Goal: Transaction & Acquisition: Purchase product/service

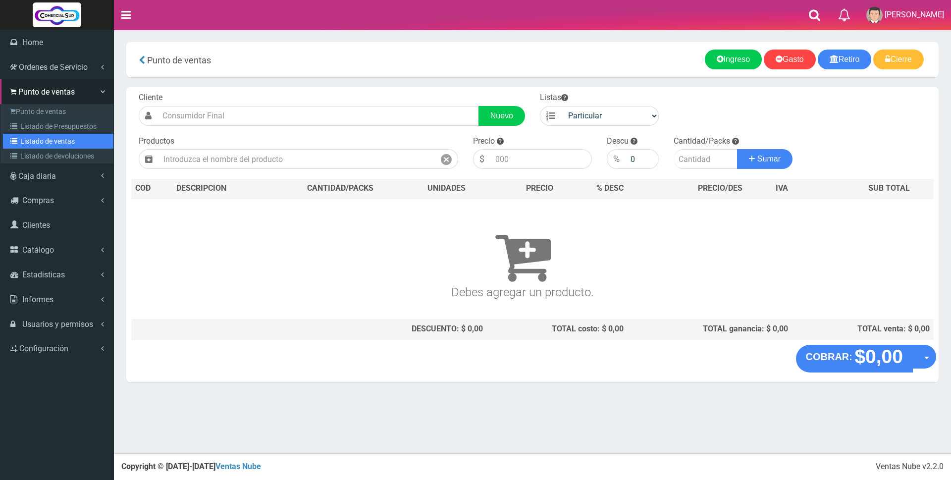
click at [27, 141] on link "Listado de ventas" at bounding box center [58, 141] width 110 height 15
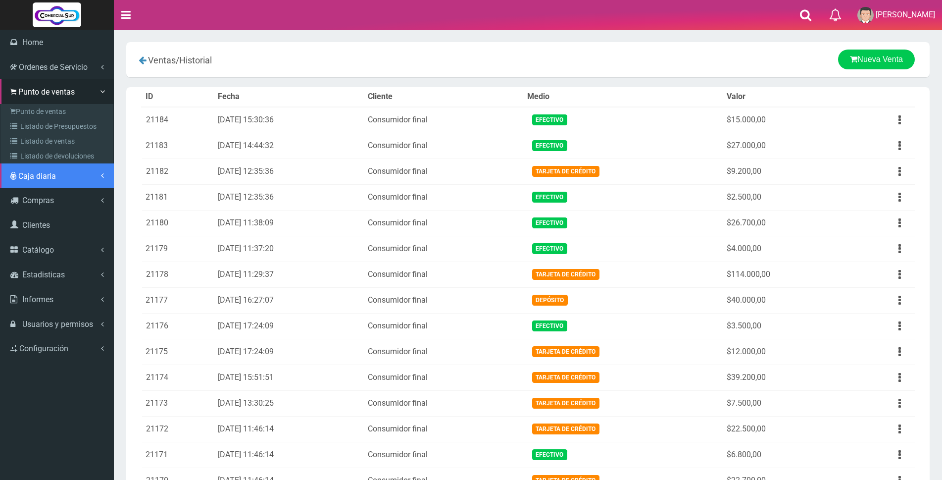
click at [25, 174] on span "Caja diaria" at bounding box center [37, 175] width 38 height 9
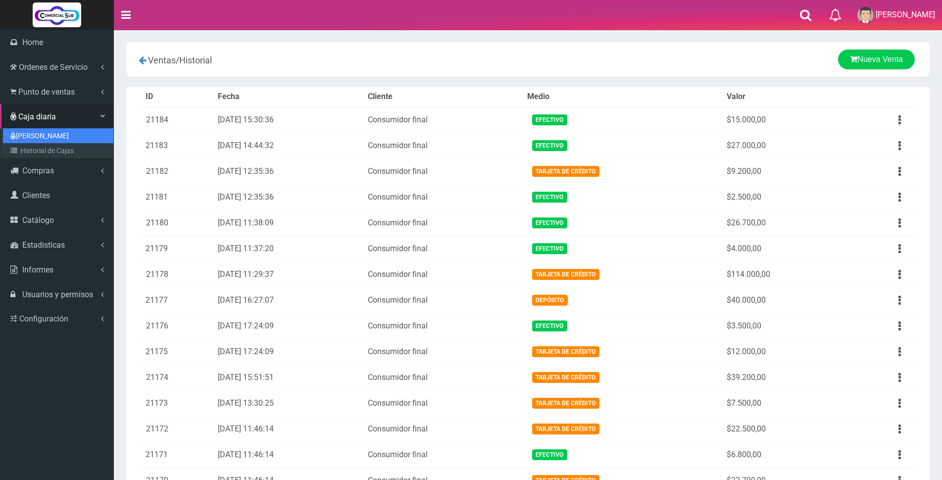
click at [25, 135] on link "[PERSON_NAME]" at bounding box center [58, 135] width 110 height 15
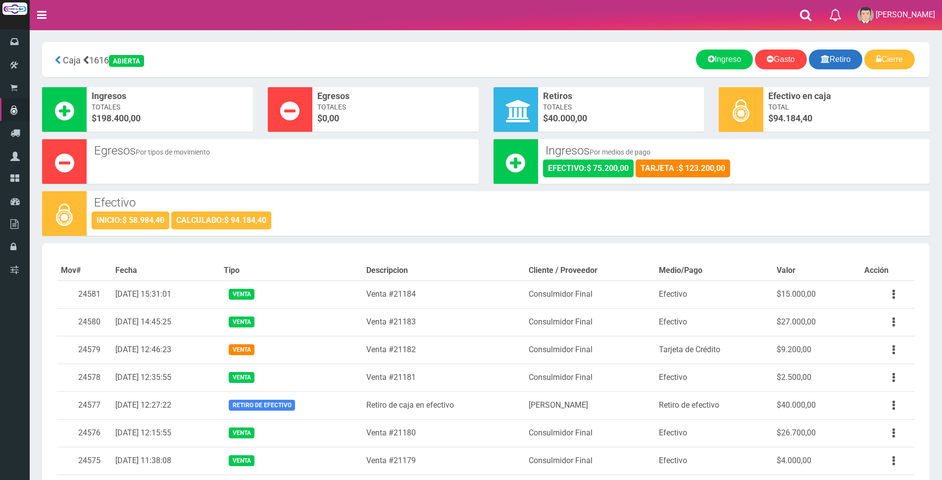
click at [828, 58] on link "Retiro" at bounding box center [836, 60] width 54 height 20
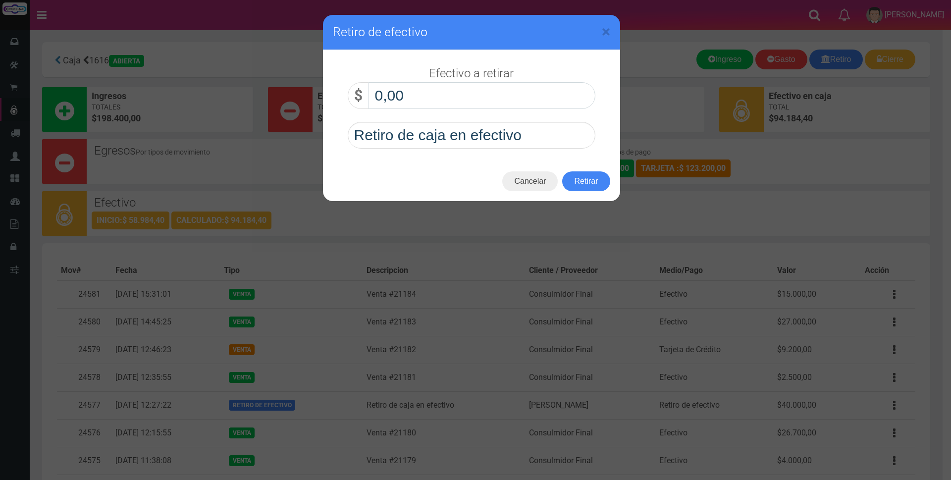
click at [550, 92] on input "0,00" at bounding box center [481, 95] width 227 height 27
type input "50.000,00"
click at [598, 180] on button "Retirar" at bounding box center [586, 181] width 48 height 20
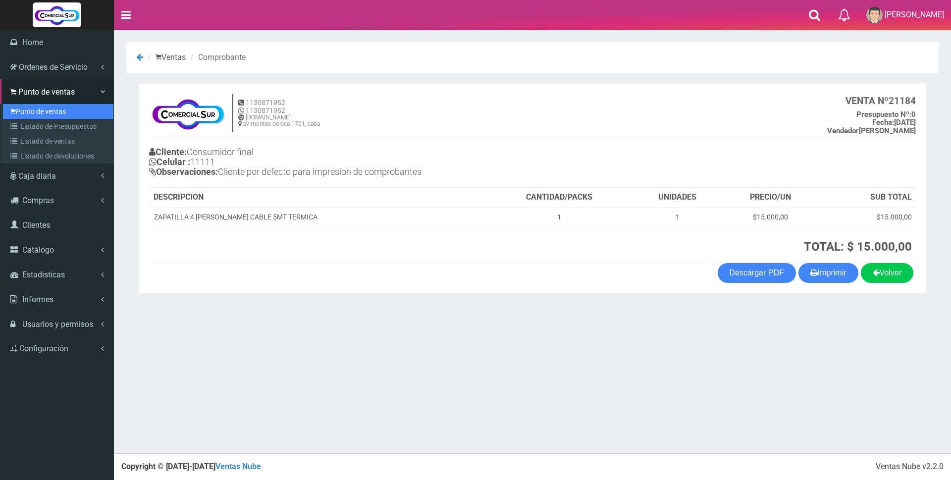
click at [53, 112] on link "Punto de ventas" at bounding box center [58, 111] width 110 height 15
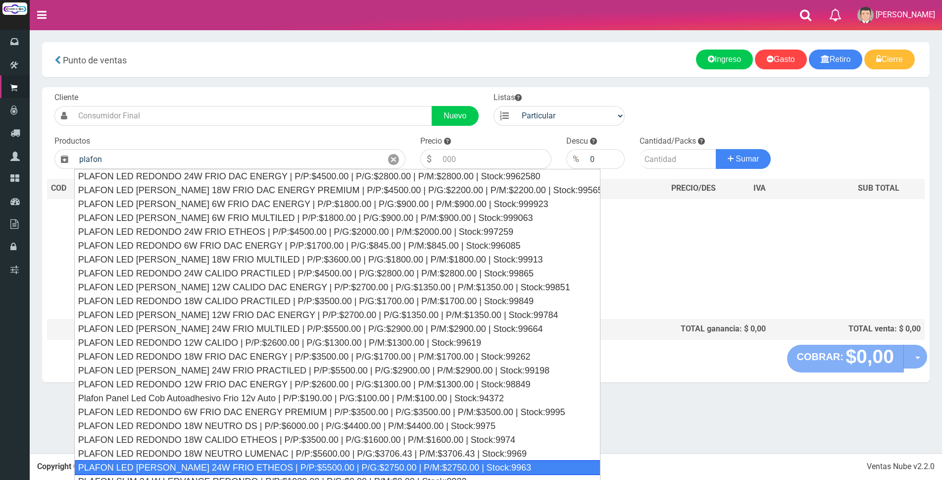
click at [290, 472] on div "PLAFON LED [PERSON_NAME] 24W FRIO ETHEOS | P/P:$5500.00 | P/G:$2750.00 | P/M:$2…" at bounding box center [337, 467] width 526 height 15
type input "PLAFON LED [PERSON_NAME] 24W FRIO ETHEOS | P/P:$5500.00 | P/G:$2750.00 | P/M:$2…"
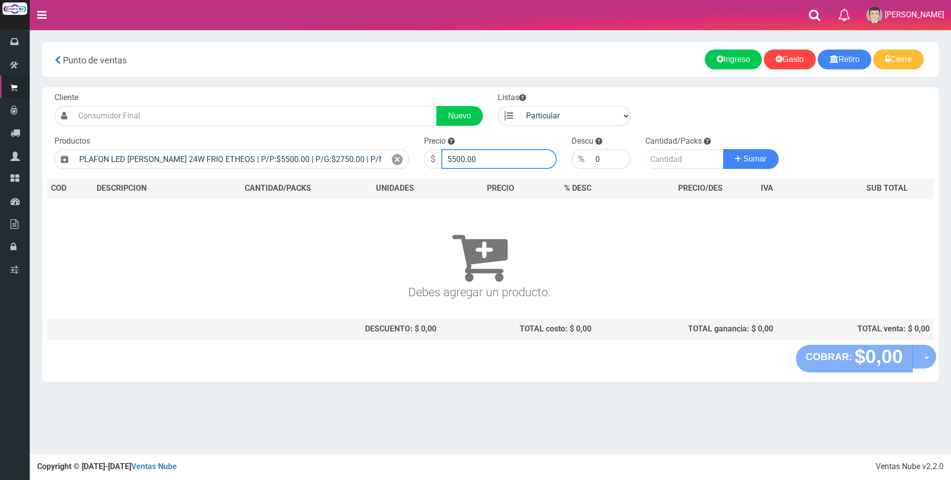
click at [486, 156] on input "5500.00" at bounding box center [498, 159] width 115 height 20
type input "5"
type input "14000"
click at [658, 157] on input "number" at bounding box center [684, 159] width 78 height 20
type input "1"
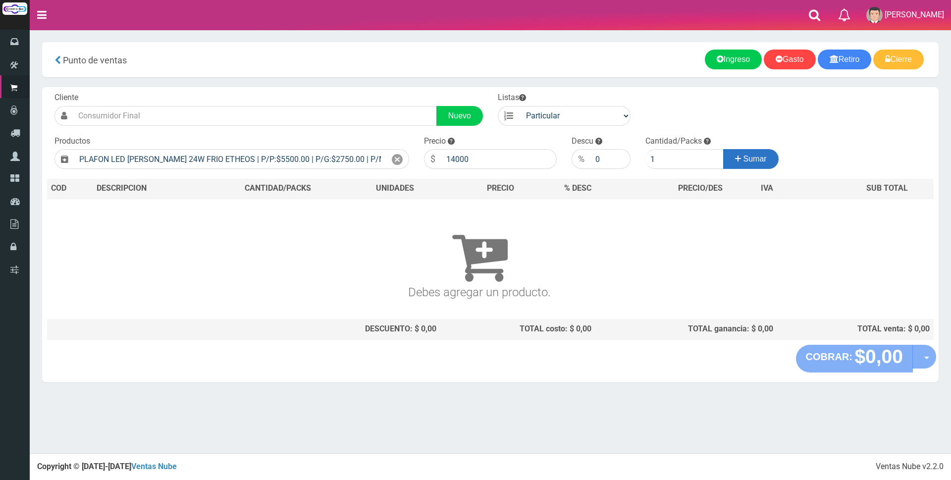
click at [737, 159] on icon at bounding box center [738, 159] width 6 height 14
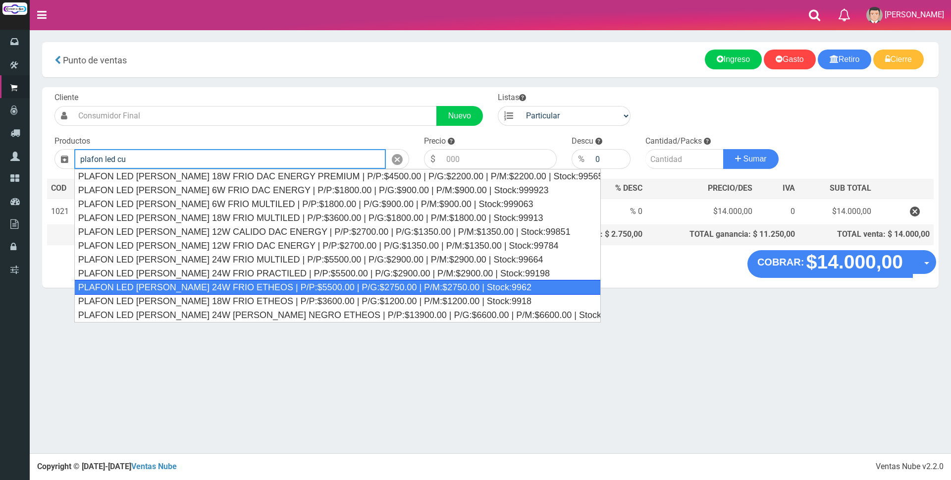
click at [263, 288] on div "PLAFON LED CUADRADO 24W FRIO ETHEOS | P/P:$5500.00 | P/G:$2750.00 | P/M:$2750.0…" at bounding box center [337, 287] width 526 height 15
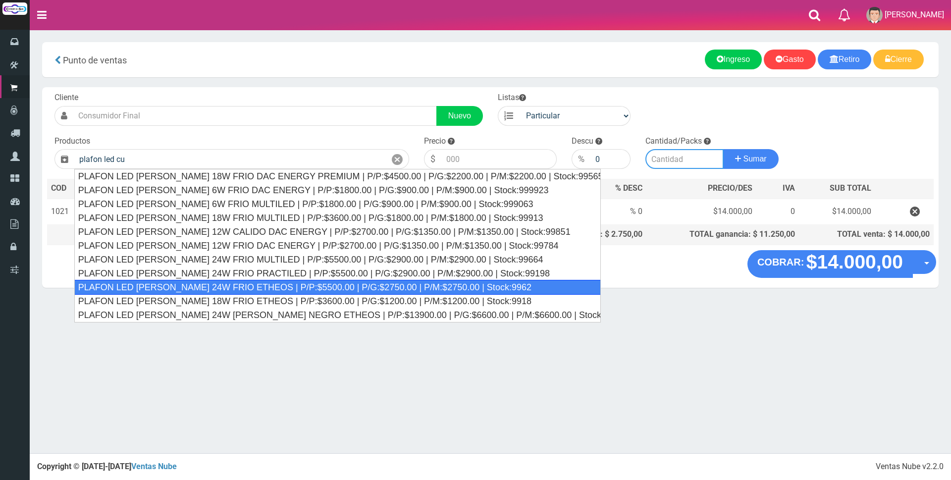
type input "PLAFON LED CUADRADO 24W FRIO ETHEOS | P/P:$5500.00 | P/G:$2750.00 | P/M:$2750.0…"
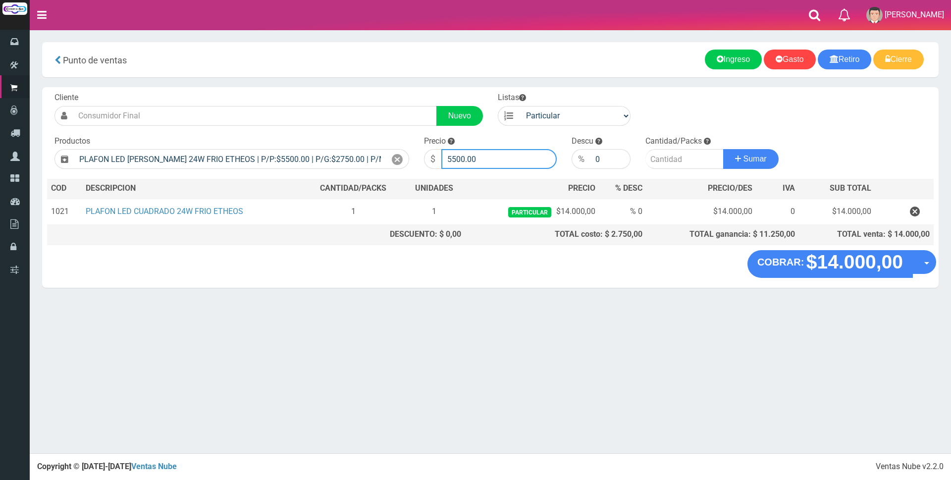
click at [498, 159] on input "5500.00" at bounding box center [498, 159] width 115 height 20
type input "5"
type input "12600"
click at [664, 160] on input "number" at bounding box center [684, 159] width 78 height 20
type input "1"
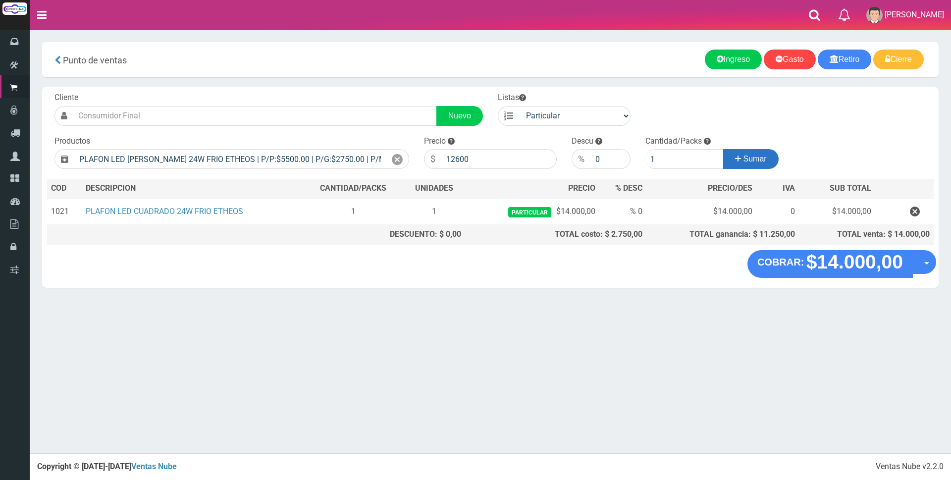
click at [762, 156] on span "Sumar" at bounding box center [754, 159] width 23 height 8
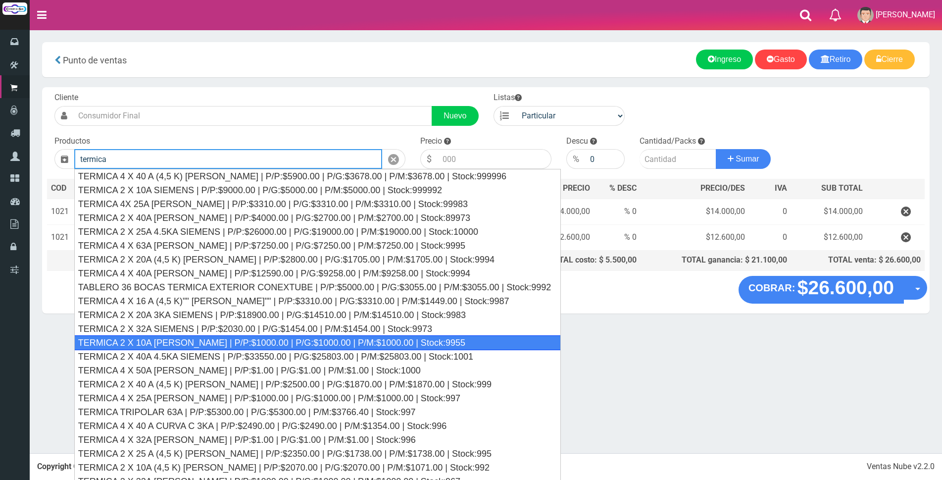
click at [291, 344] on div "TERMICA 2 X 10A SICA | P/P:$1000.00 | P/G:$1000.00 | P/M:$1000.00 | Stock:9955" at bounding box center [317, 342] width 487 height 15
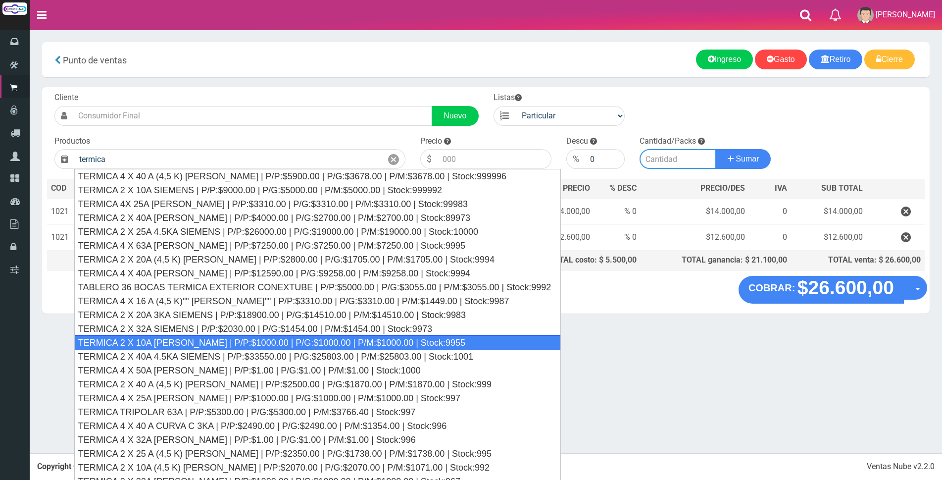
type input "TERMICA 2 X 10A SICA | P/P:$1000.00 | P/G:$1000.00 | P/M:$1000.00 | Stock:9955"
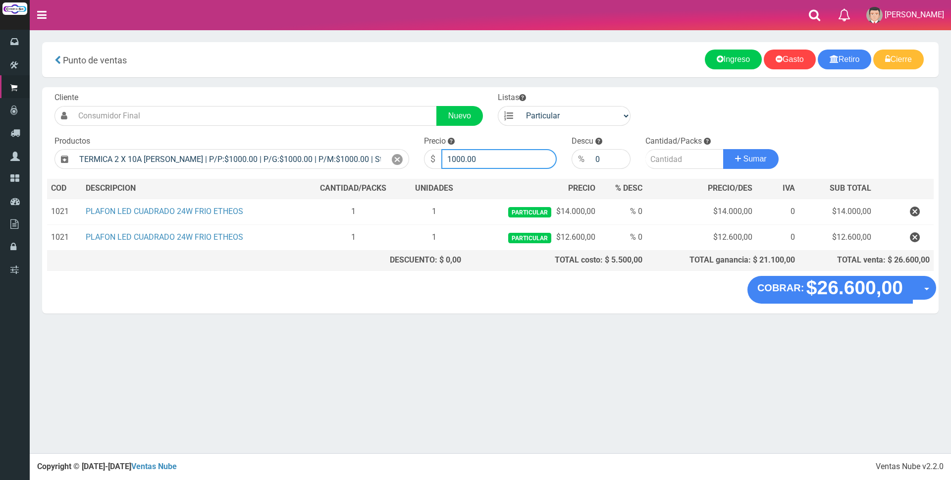
click at [505, 162] on input "1000.00" at bounding box center [498, 159] width 115 height 20
type input "1"
type input "7500"
click at [656, 158] on input "number" at bounding box center [684, 159] width 78 height 20
type input "1"
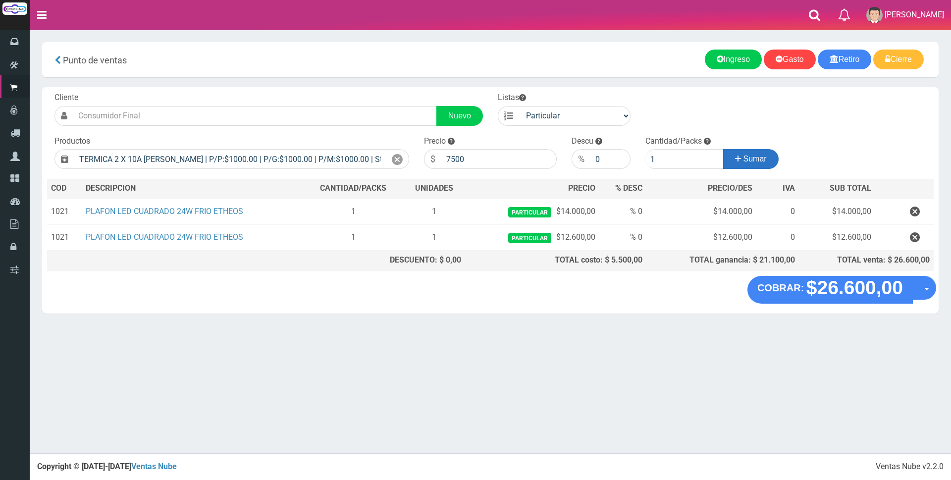
click at [765, 157] on span "Sumar" at bounding box center [754, 159] width 23 height 8
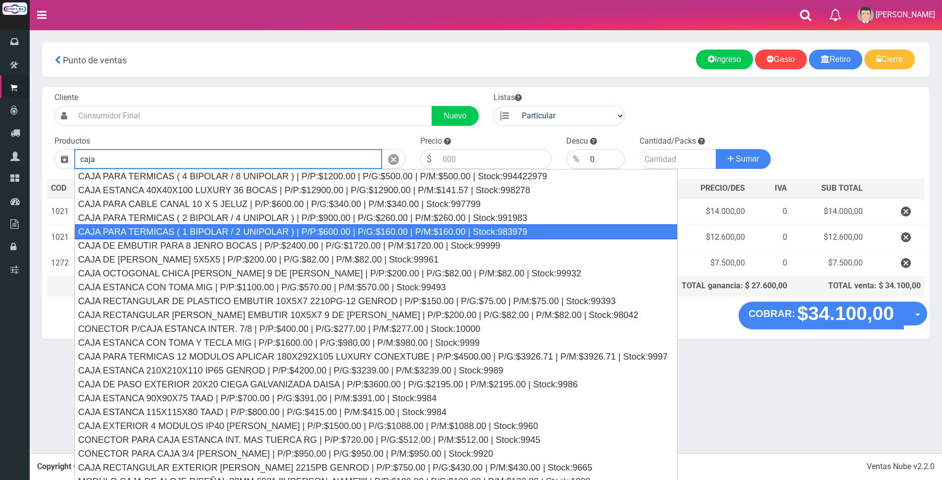
click at [418, 227] on div "CAJA PARA TERMICAS ( 1 BIPOLAR / 2 UNIPOLAR ) | P/P:$600.00 | P/G:$160.00 | P/M…" at bounding box center [376, 231] width 604 height 15
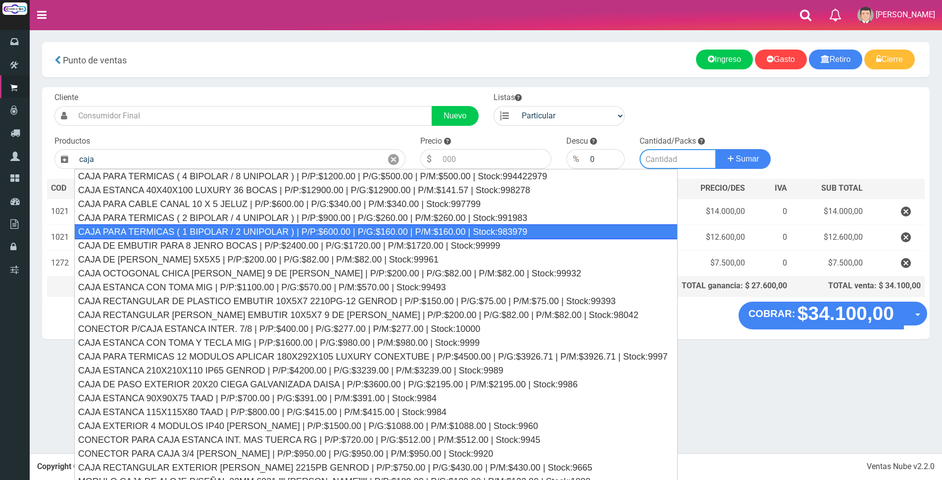
type input "CAJA PARA TERMICAS ( 1 BIPOLAR / 2 UNIPOLAR ) | P/P:$600.00 | P/G:$160.00 | P/M…"
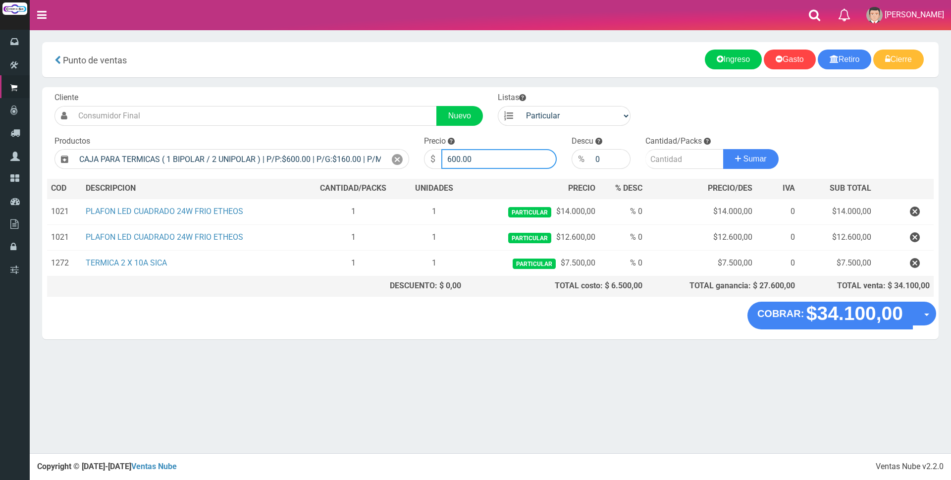
click at [488, 159] on input "600.00" at bounding box center [498, 159] width 115 height 20
type input "6"
type input "4500"
click at [659, 159] on input "number" at bounding box center [684, 159] width 78 height 20
type input "1"
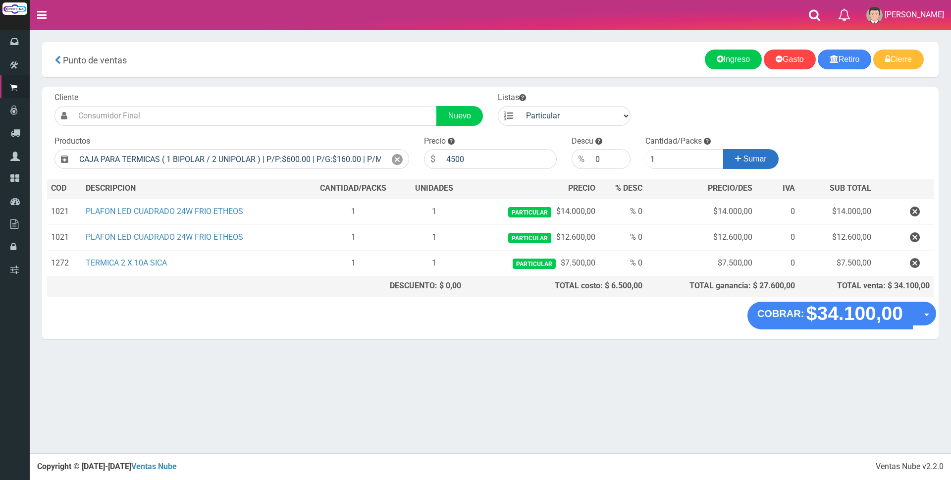
click at [749, 158] on span "Sumar" at bounding box center [754, 159] width 23 height 8
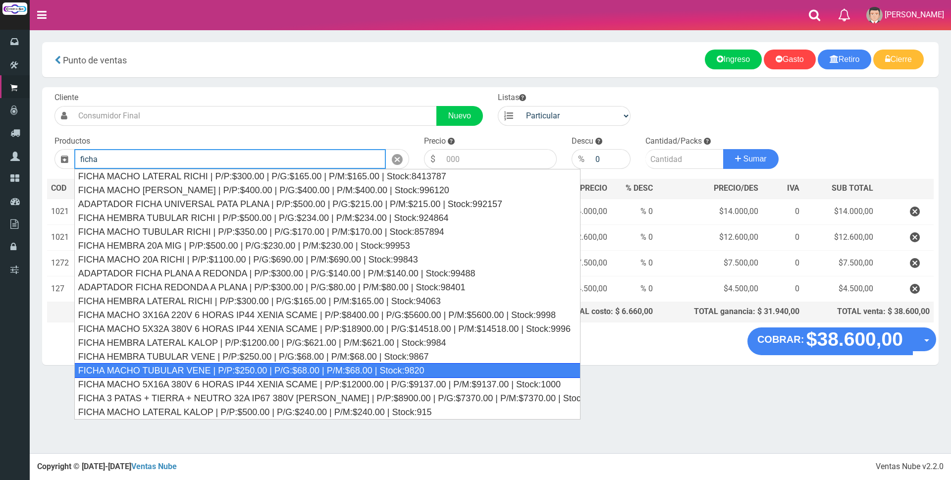
click at [227, 366] on div "FICHA MACHO TUBULAR VENE | P/P:$250.00 | P/G:$68.00 | P/M:$68.00 | Stock:9820" at bounding box center [327, 370] width 506 height 15
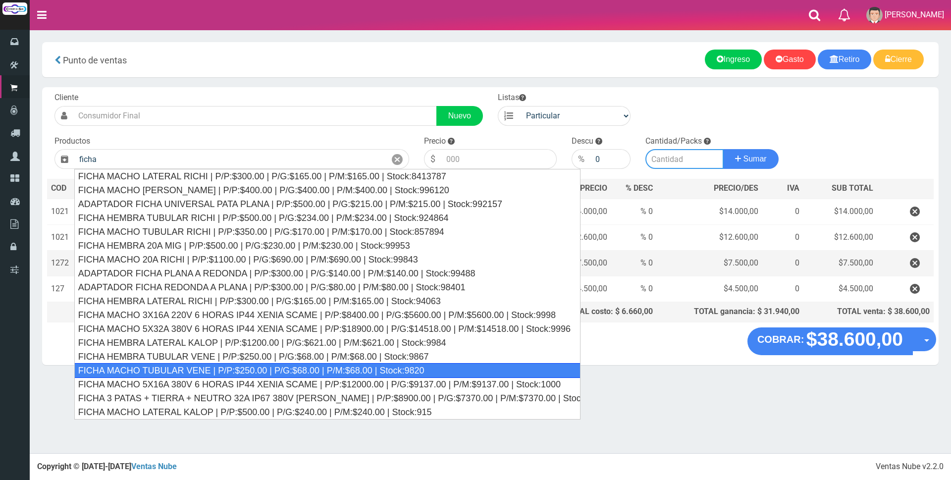
type input "FICHA MACHO TUBULAR VENE | P/P:$250.00 | P/G:$68.00 | P/M:$68.00 | Stock:9820"
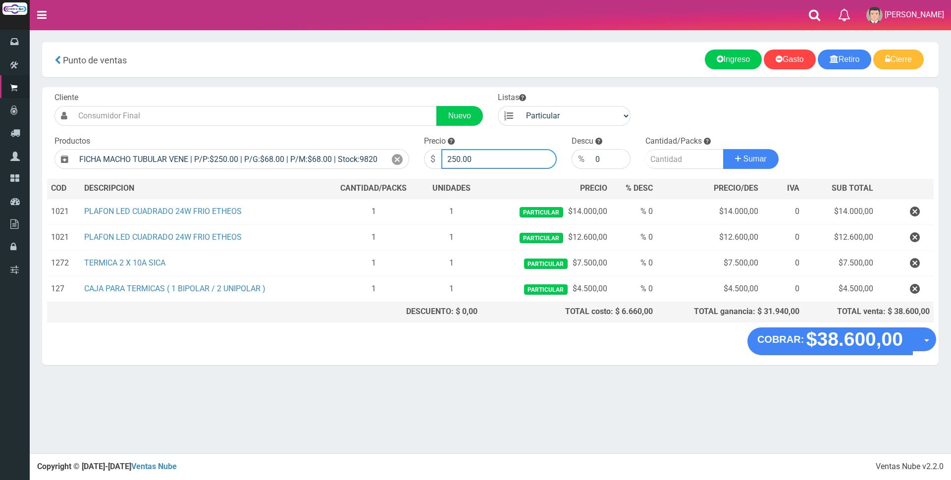
click at [487, 159] on input "250.00" at bounding box center [498, 159] width 115 height 20
type input "2"
type input "2000"
click at [689, 163] on input "number" at bounding box center [684, 159] width 78 height 20
type input "1"
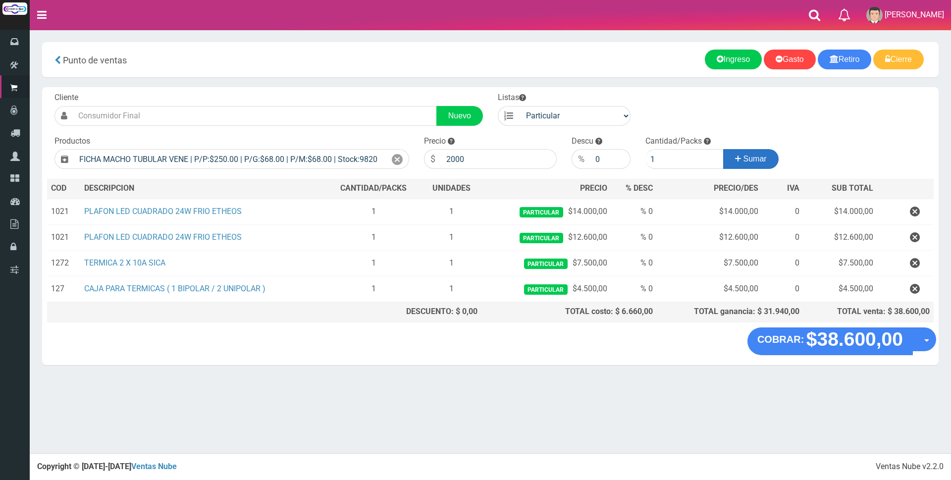
click at [740, 161] on button "Sumar" at bounding box center [750, 159] width 55 height 20
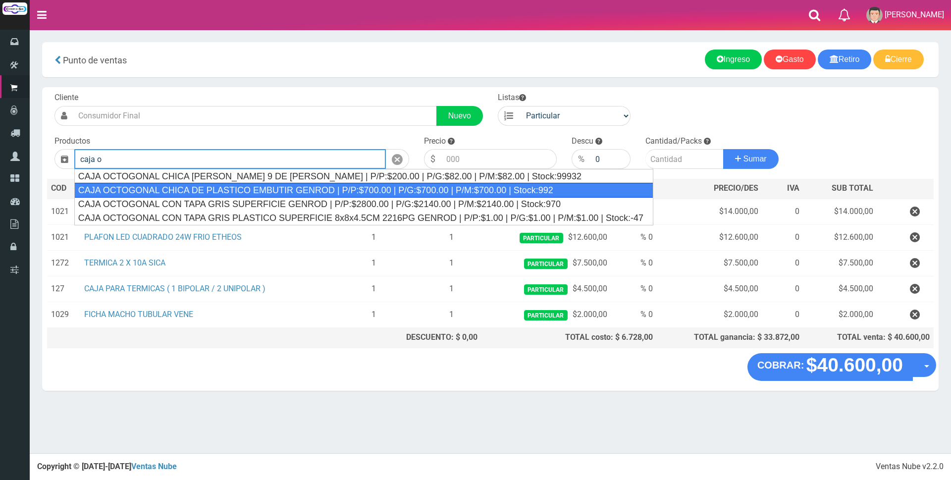
click at [465, 191] on div "CAJA OCTOGONAL CHICA DE PLASTICO EMBUTIR GENROD | P/P:$700.00 | P/G:$700.00 | P…" at bounding box center [363, 190] width 579 height 15
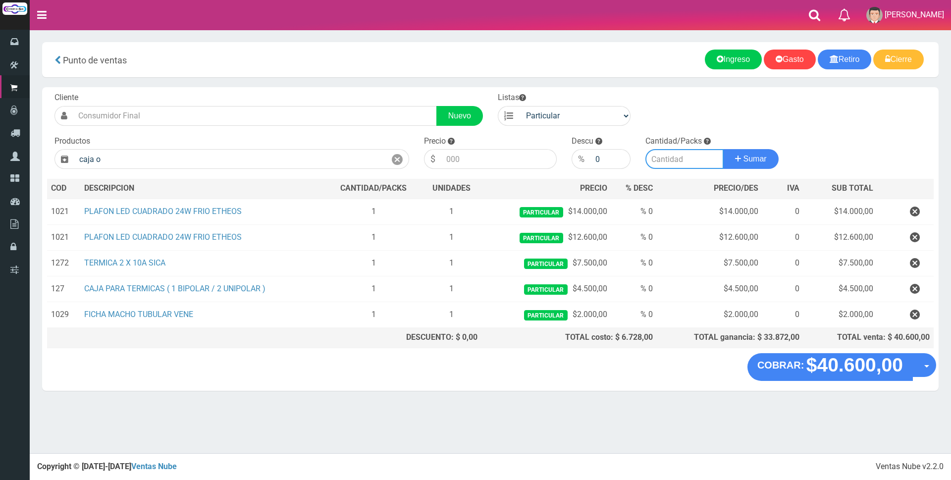
type input "CAJA OCTOGONAL CHICA DE PLASTICO EMBUTIR GENROD | P/P:$700.00 | P/G:$700.00 | P…"
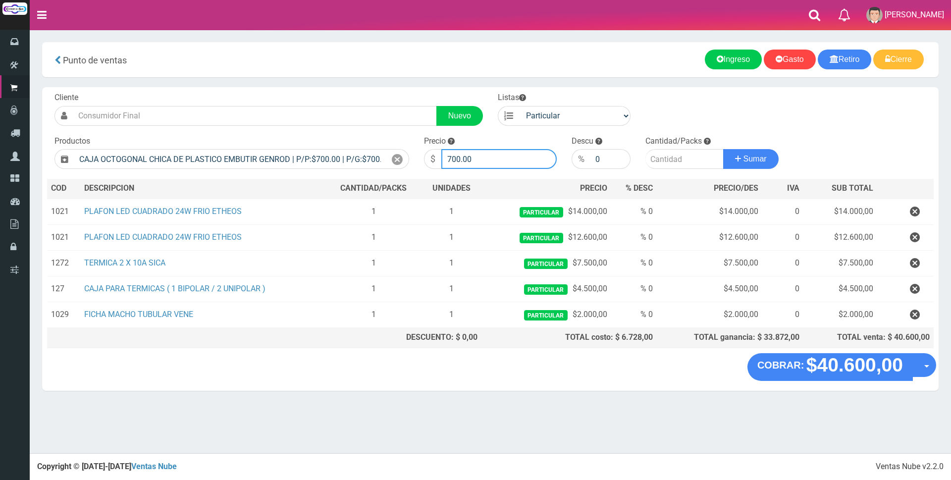
click at [490, 162] on input "700.00" at bounding box center [498, 159] width 115 height 20
type input "7"
type input "1400"
click at [658, 162] on input "number" at bounding box center [684, 159] width 78 height 20
type input "2"
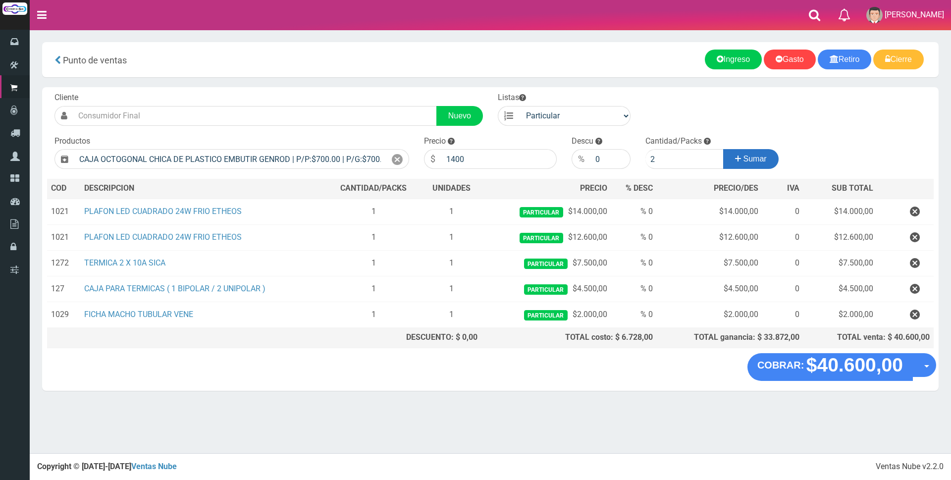
click at [735, 159] on icon at bounding box center [738, 159] width 6 height 14
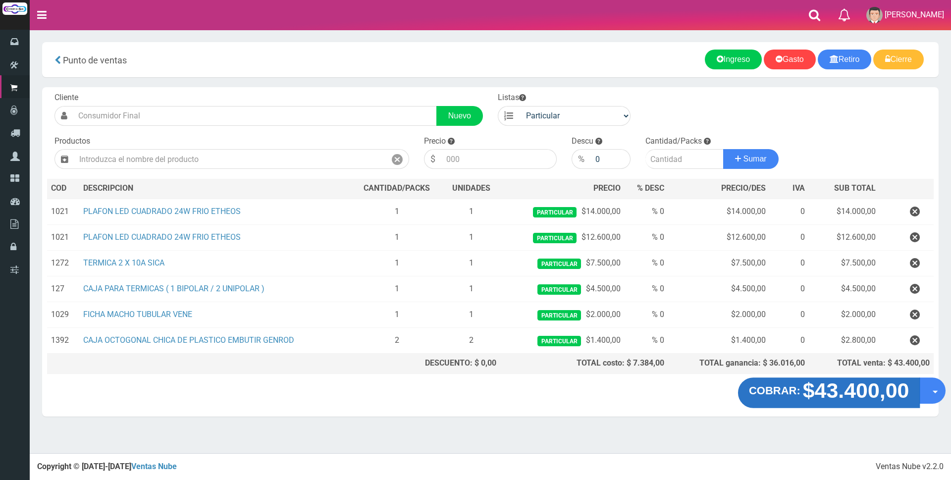
click at [861, 394] on strong "$43.400,00" at bounding box center [856, 390] width 106 height 23
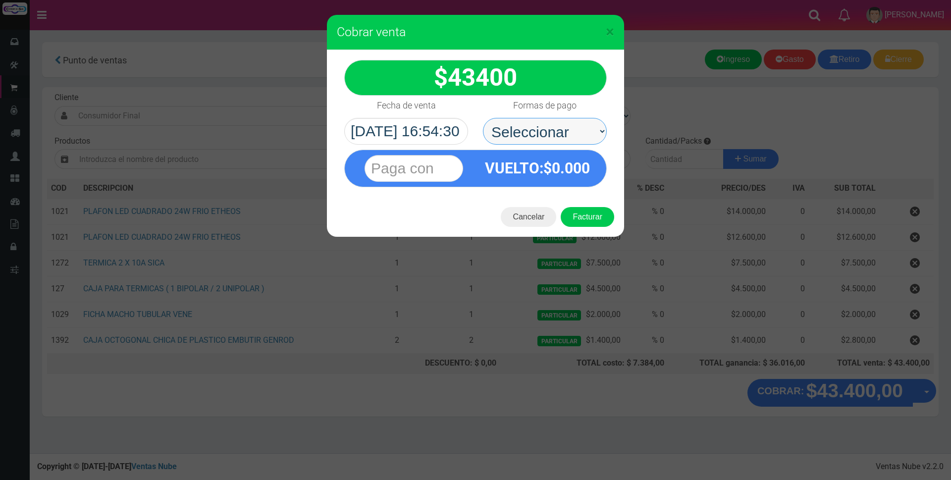
click at [550, 130] on select "Seleccionar Efectivo Tarjeta de Crédito Depósito Débito" at bounding box center [545, 131] width 124 height 27
select select "Tarjeta de Crédito"
click at [483, 118] on select "Seleccionar Efectivo Tarjeta de Crédito Depósito Débito" at bounding box center [545, 131] width 124 height 27
click at [449, 171] on input "text" at bounding box center [414, 168] width 99 height 27
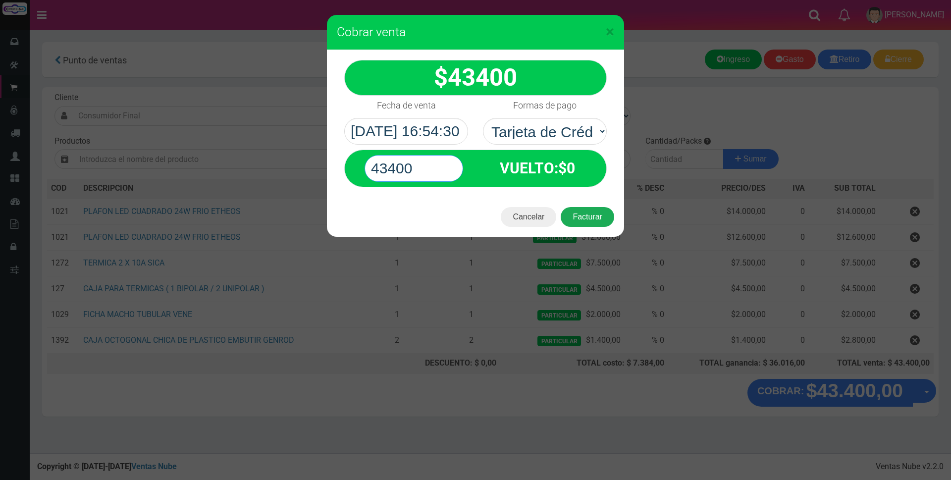
type input "43400"
click at [595, 215] on button "Facturar" at bounding box center [587, 217] width 53 height 20
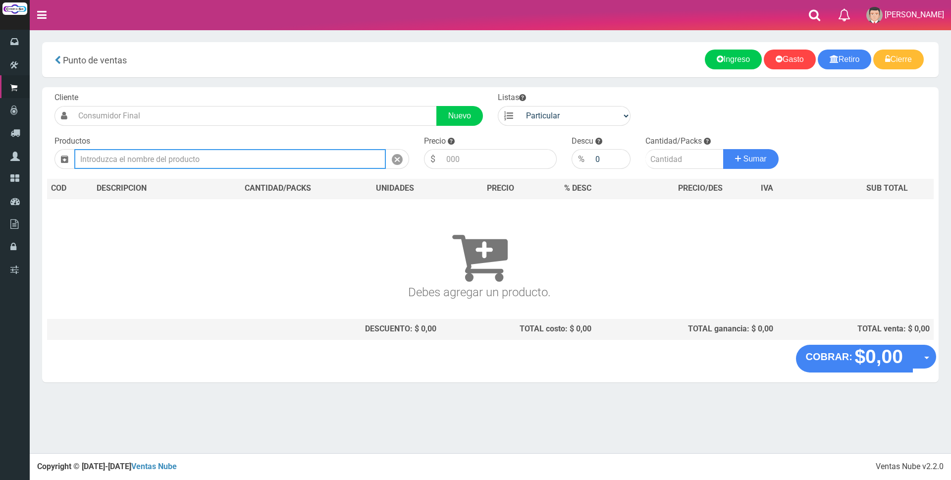
click at [270, 163] on input "text" at bounding box center [230, 159] width 312 height 20
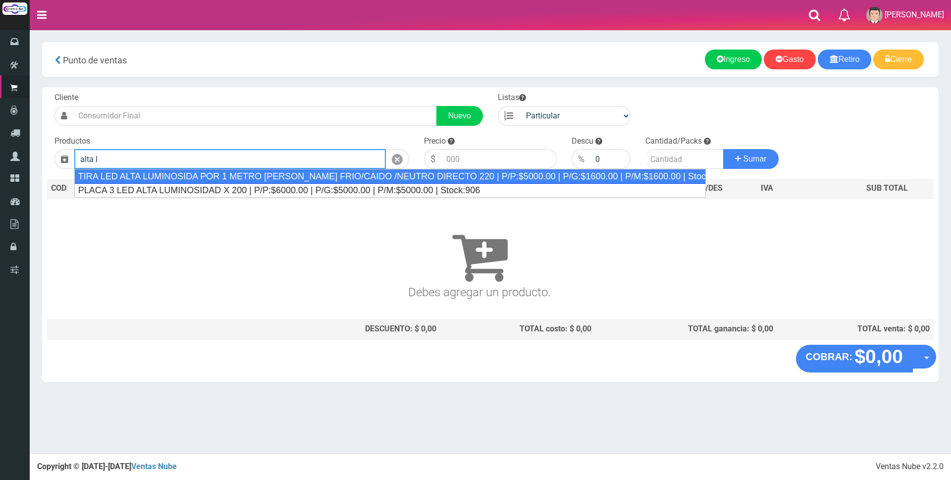
click at [289, 178] on div "TIRA LED ALTA LUMINOSIDA POR 1 METRO BLANCO FRIO/CAIDO /NEUTRO DIRECTO 220 | P/…" at bounding box center [389, 176] width 631 height 15
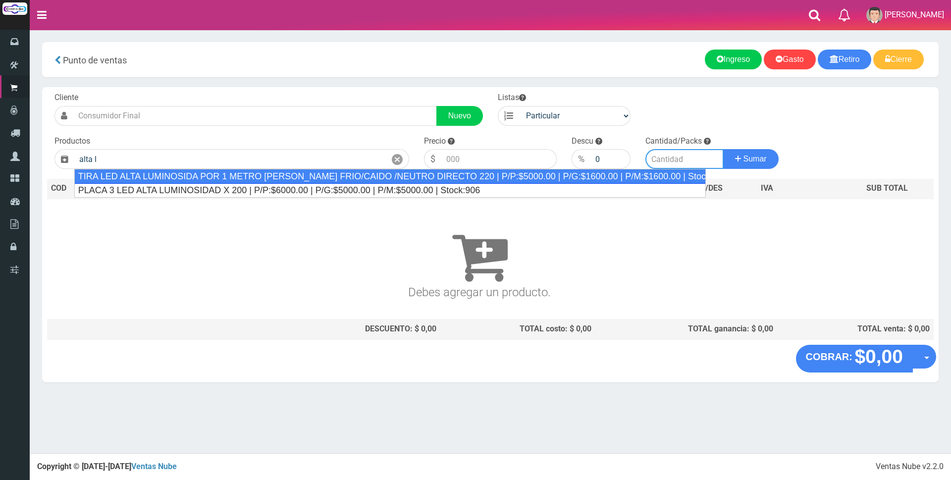
type input "TIRA LED ALTA LUMINOSIDA POR 1 METRO BLANCO FRIO/CAIDO /NEUTRO DIRECTO 220 | P/…"
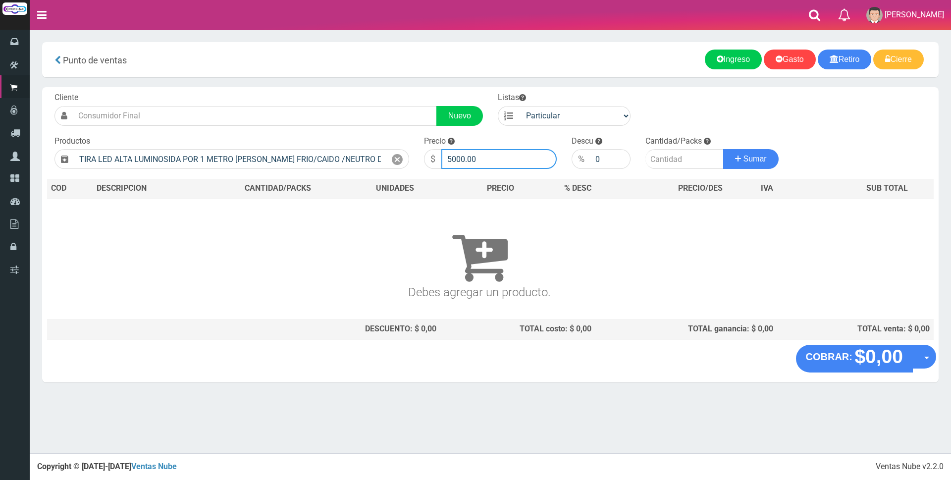
click at [510, 160] on input "5000.00" at bounding box center [498, 159] width 115 height 20
type input "5"
type input "7000"
click at [678, 161] on input "number" at bounding box center [684, 159] width 78 height 20
type input "8"
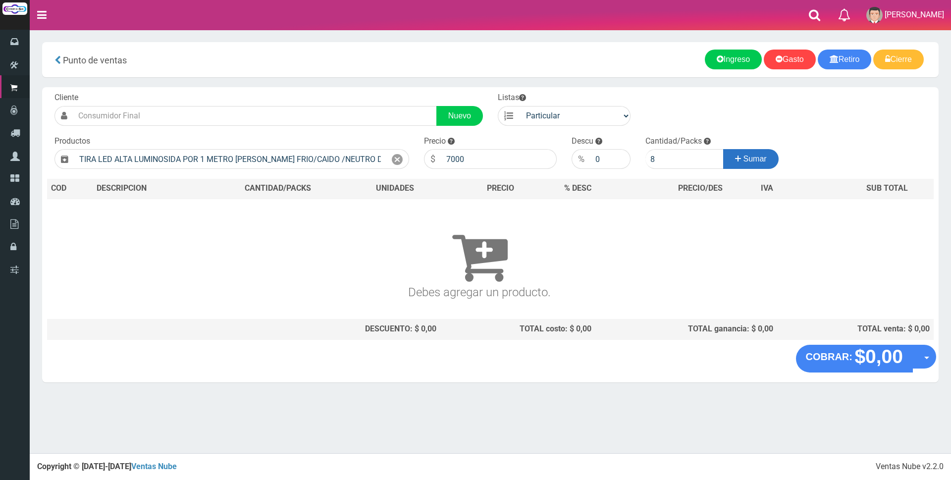
click at [743, 160] on span "Sumar" at bounding box center [754, 159] width 23 height 8
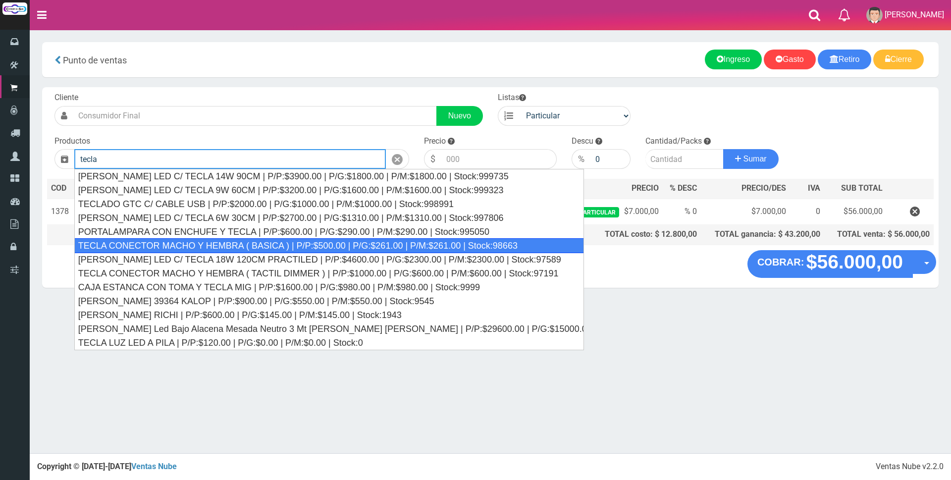
click at [303, 243] on div "TECLA CONECTOR MACHO Y HEMBRA ( BASICA ) | P/P:$500.00 | P/G:$261.00 | P/M:$261…" at bounding box center [329, 245] width 510 height 15
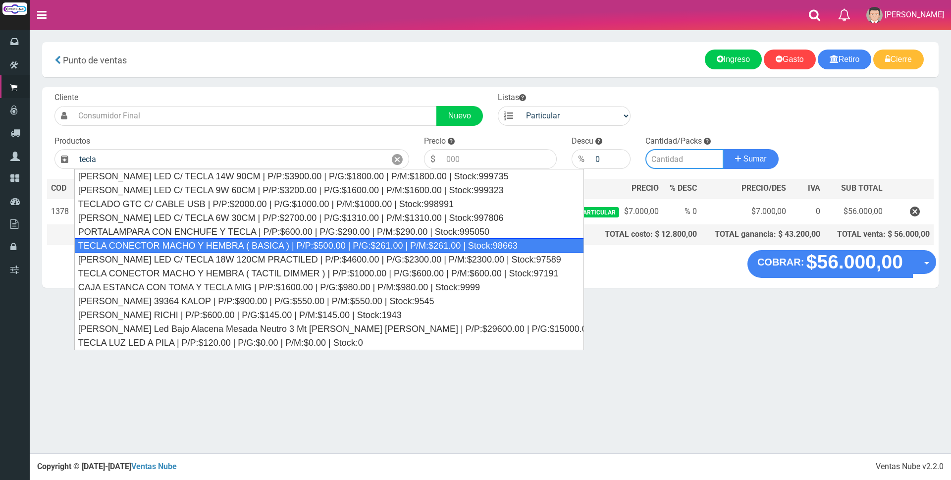
type input "TECLA CONECTOR MACHO Y HEMBRA ( BASICA ) | P/P:$500.00 | P/G:$261.00 | P/M:$261…"
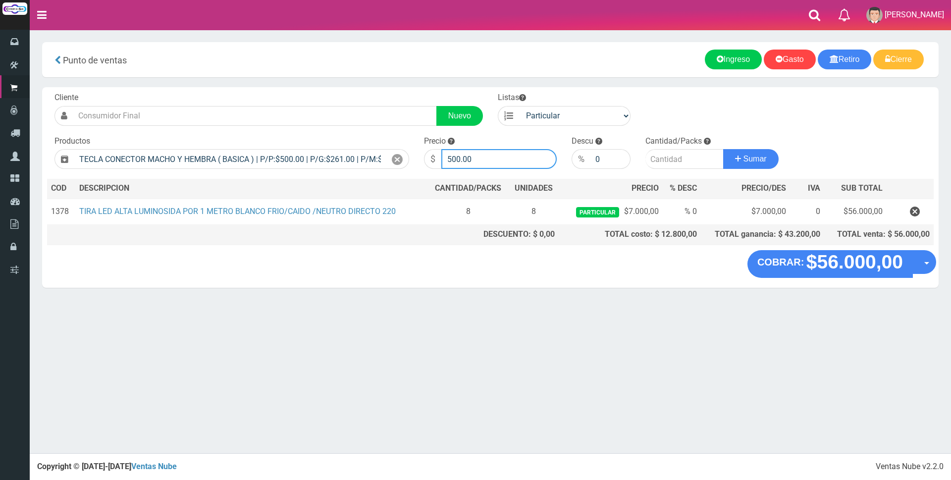
click at [483, 161] on input "500.00" at bounding box center [498, 159] width 115 height 20
type input "5"
type input "5000"
click at [684, 160] on input "number" at bounding box center [684, 159] width 78 height 20
type input "2"
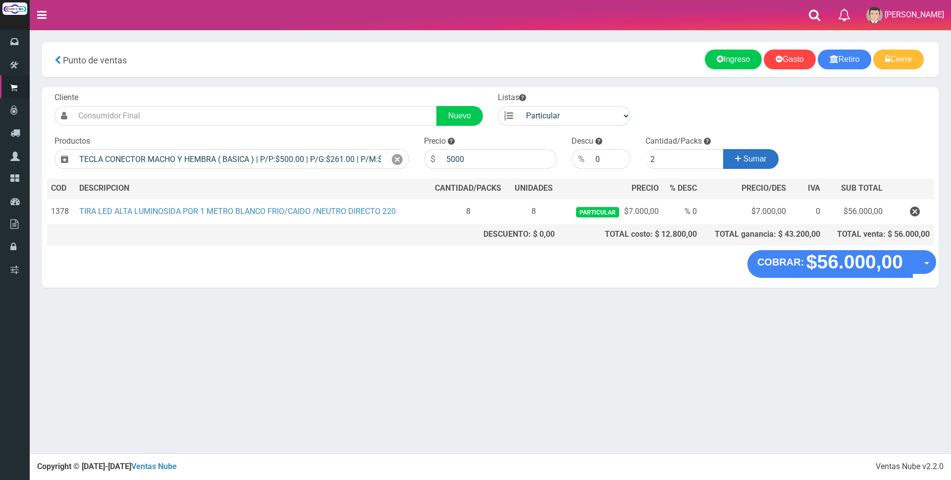
click at [736, 154] on icon at bounding box center [738, 159] width 6 height 14
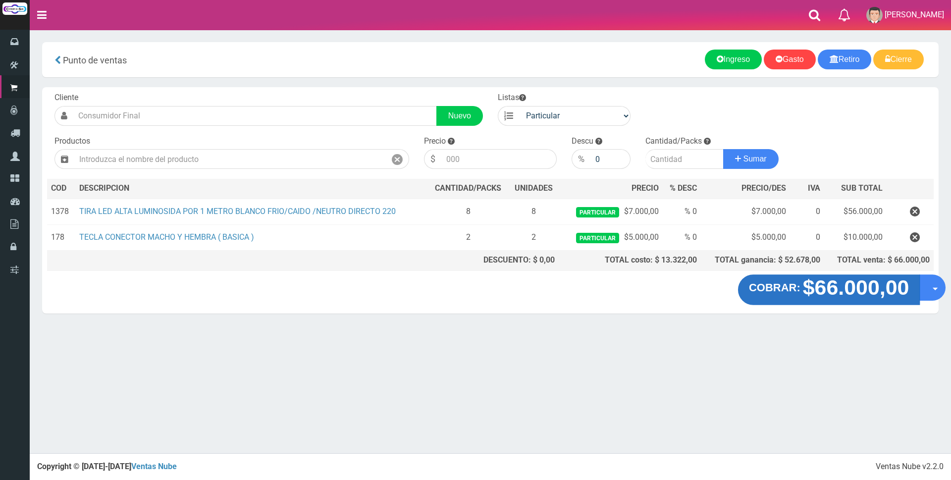
click at [811, 292] on strong "$66.000,00" at bounding box center [856, 287] width 106 height 23
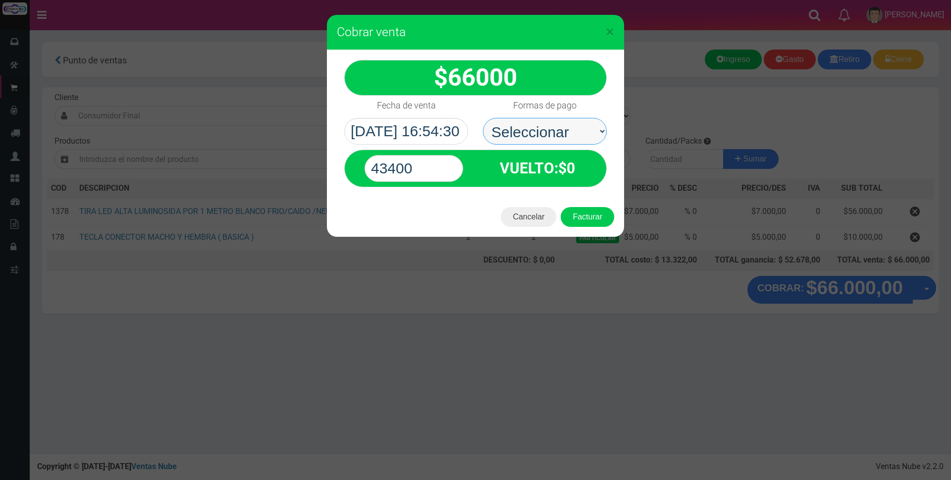
click at [580, 132] on select "Seleccionar Efectivo Tarjeta de Crédito Depósito Débito" at bounding box center [545, 131] width 124 height 27
select select "Efectivo"
click at [483, 118] on select "Seleccionar Efectivo Tarjeta de Crédito Depósito Débito" at bounding box center [545, 131] width 124 height 27
click at [439, 173] on input "43400" at bounding box center [414, 168] width 99 height 27
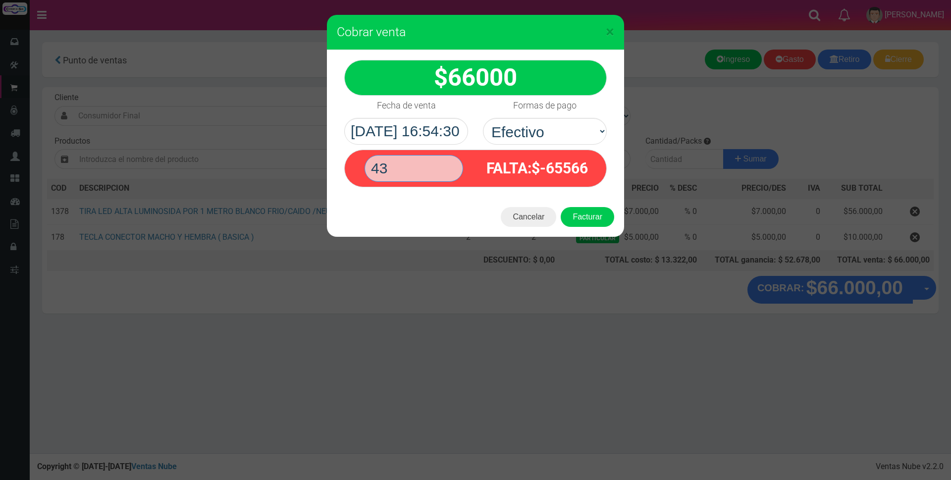
type input "4"
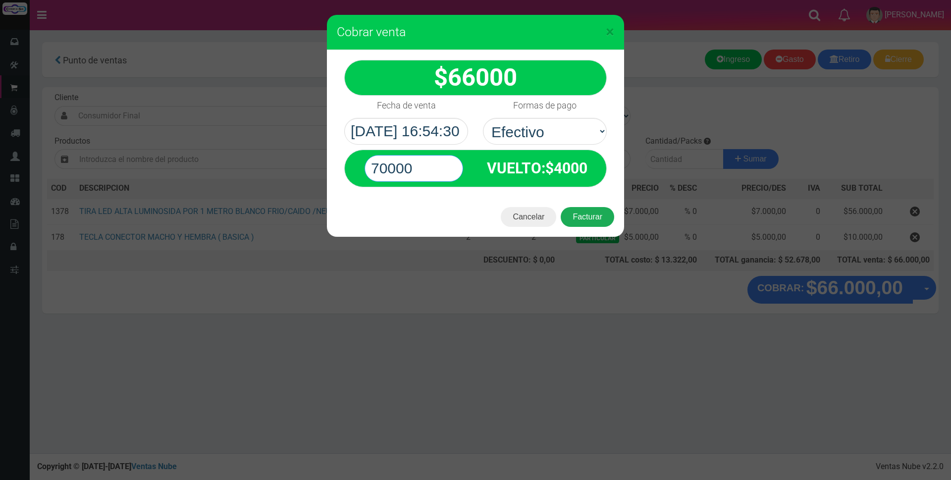
type input "70000"
click at [601, 219] on button "Facturar" at bounding box center [587, 217] width 53 height 20
